Goal: Transaction & Acquisition: Purchase product/service

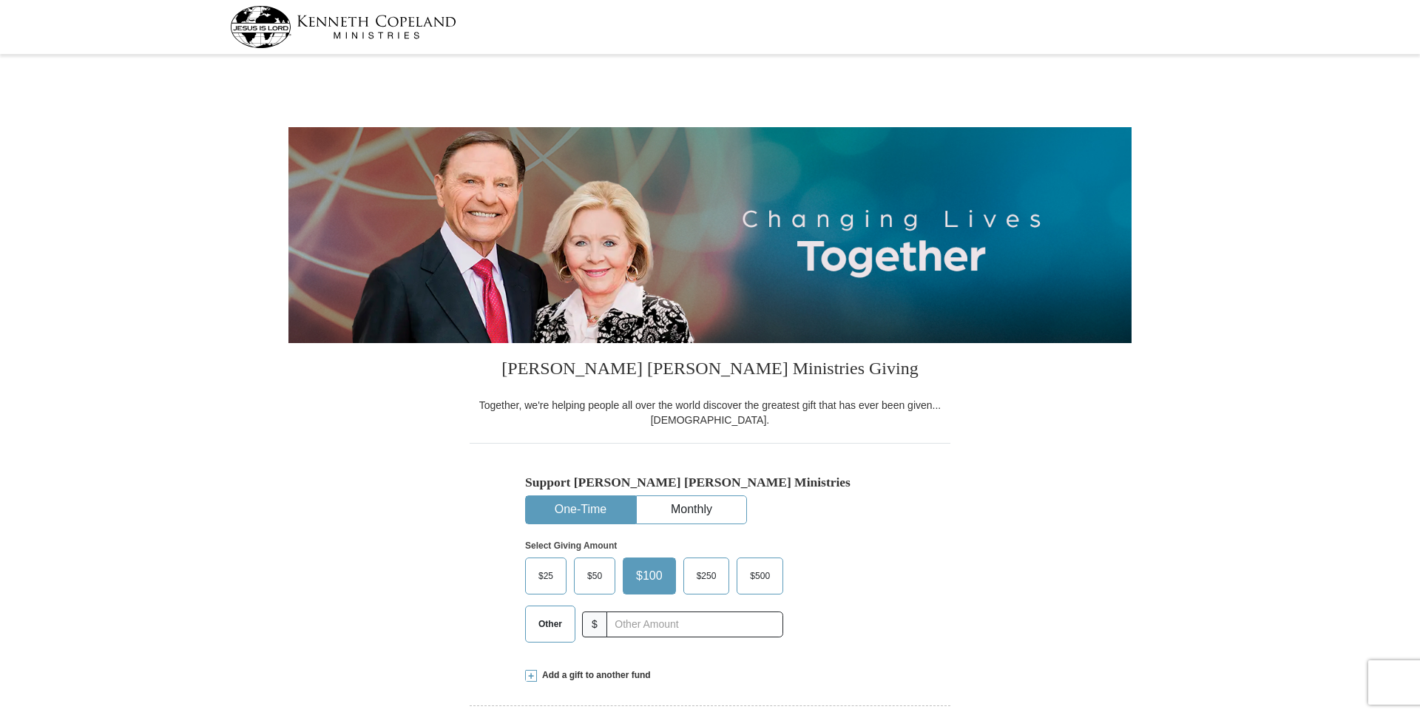
select select "AL"
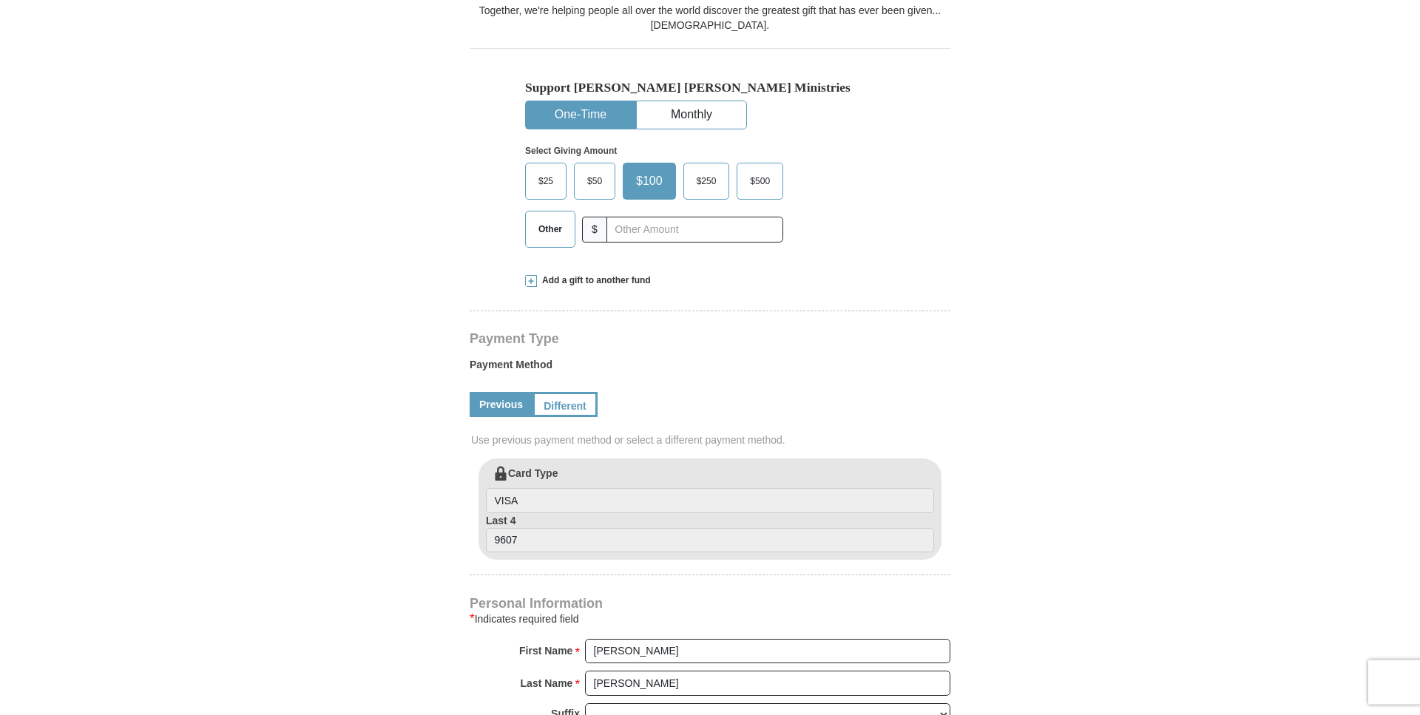
scroll to position [453, 0]
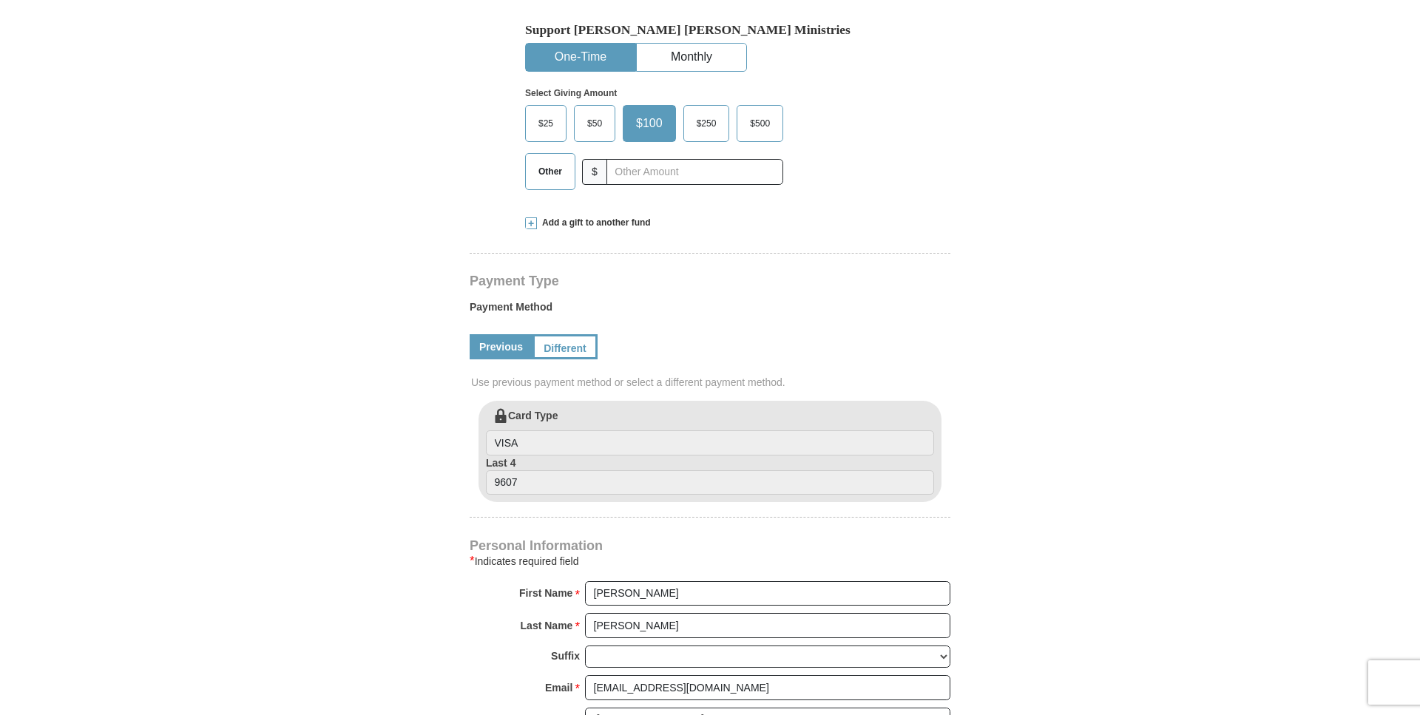
click at [532, 222] on span at bounding box center [531, 223] width 12 height 12
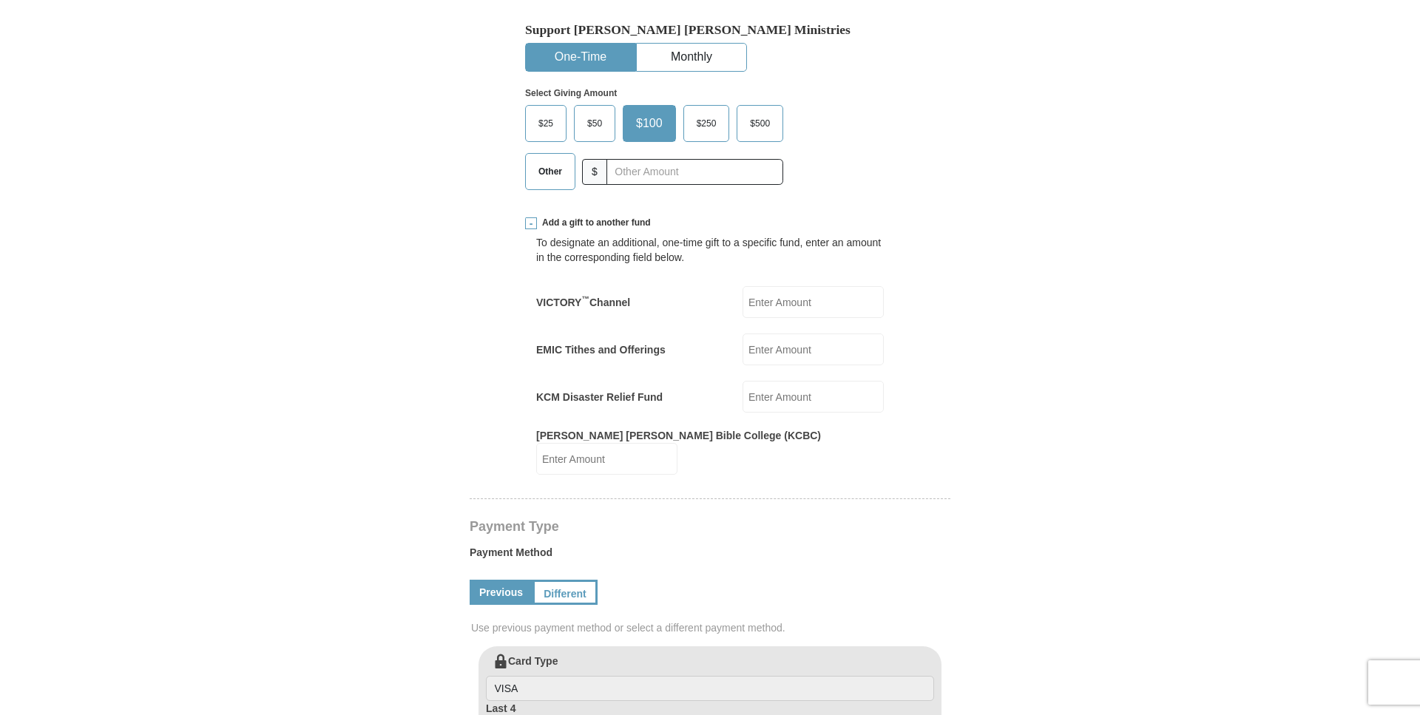
click at [790, 307] on input "VICTORY ™ Channel" at bounding box center [812, 302] width 141 height 32
type input "200.00"
click at [778, 352] on input "EMIC Tithes and Offerings" at bounding box center [812, 349] width 141 height 32
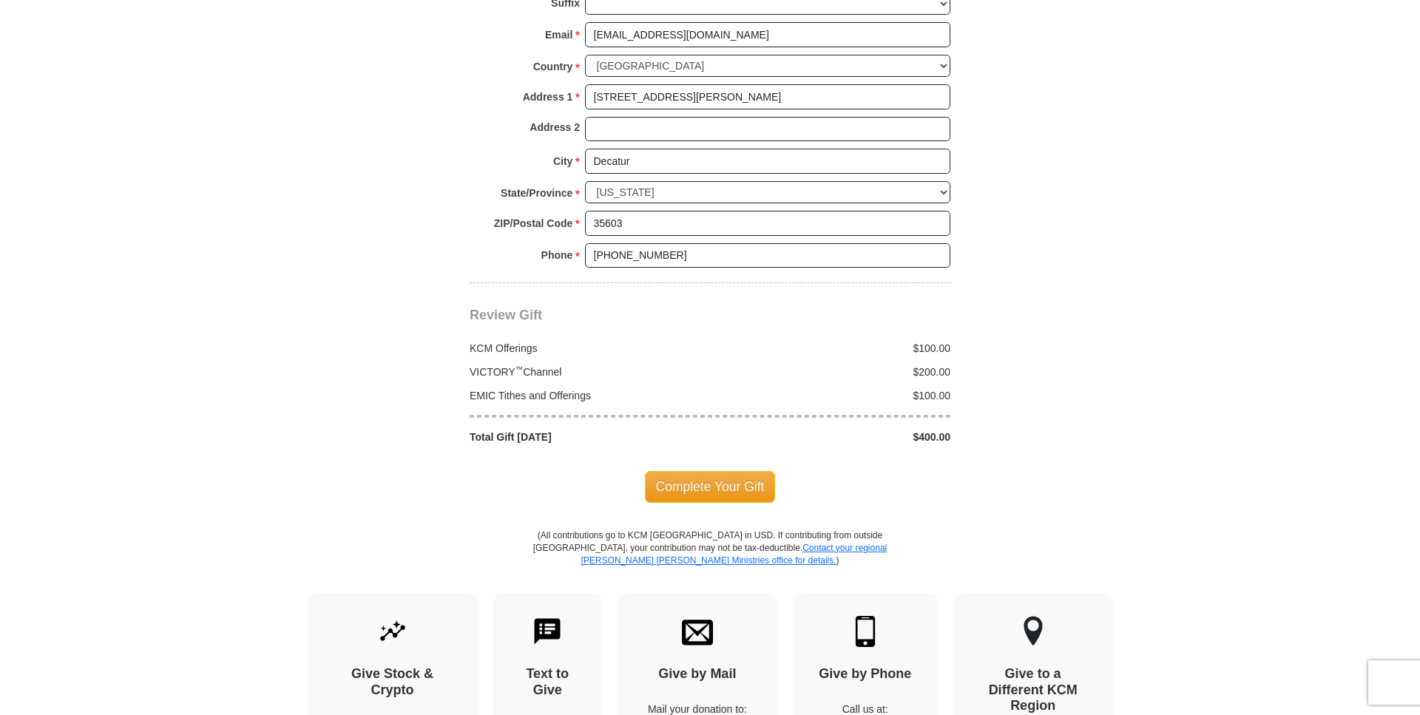
scroll to position [1358, 0]
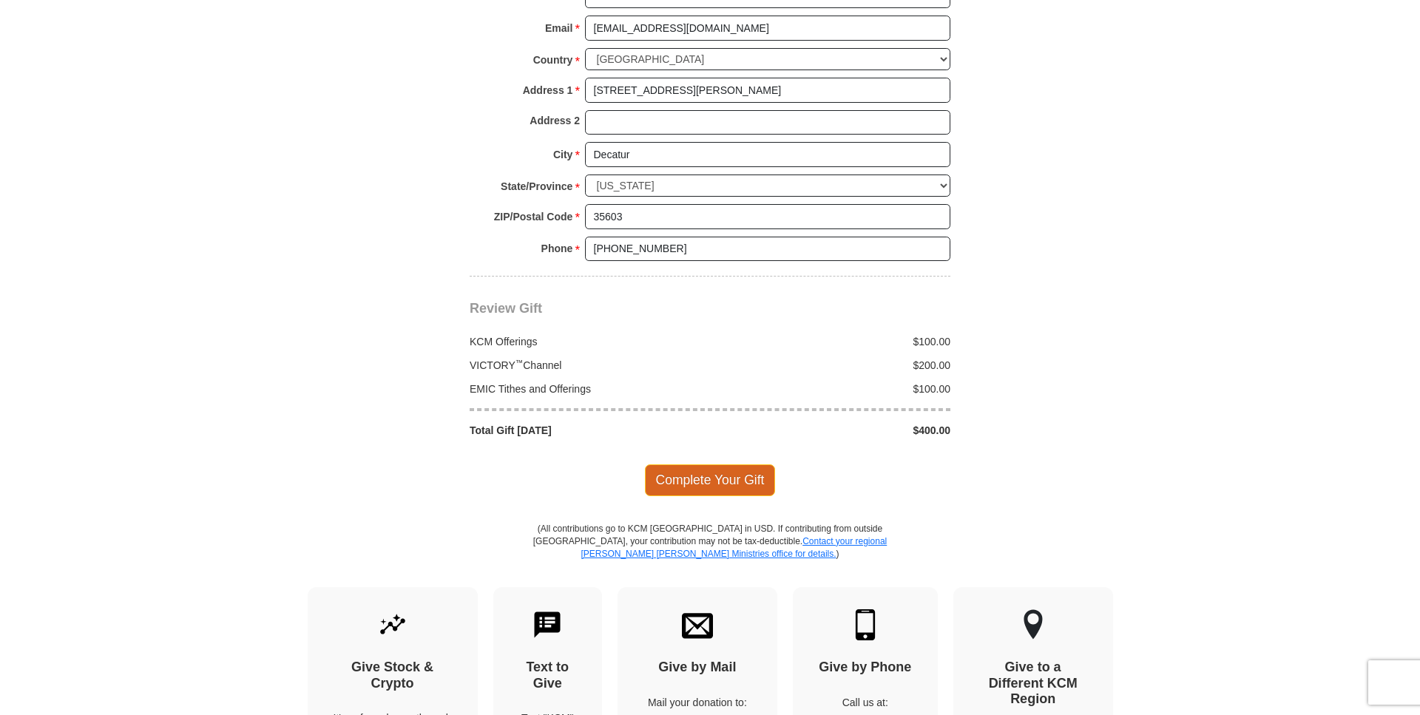
type input "100.00"
click at [734, 464] on span "Complete Your Gift" at bounding box center [710, 479] width 131 height 31
